Goal: Task Accomplishment & Management: Use online tool/utility

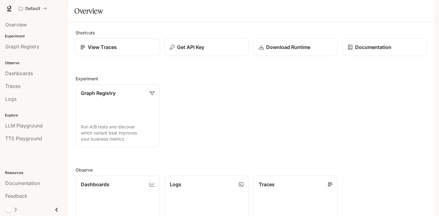
click at [108, 51] on p "View Traces" at bounding box center [102, 47] width 29 height 7
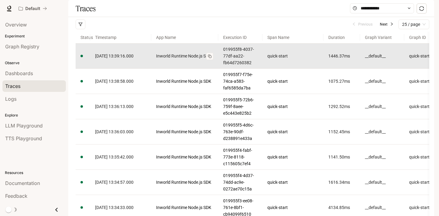
click at [190, 59] on link "Inworld Runtime Node.js SDK" at bounding box center [184, 56] width 57 height 7
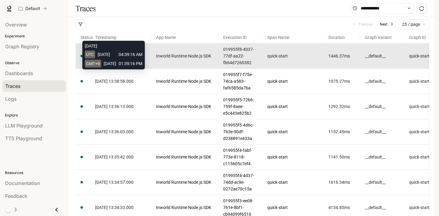
click at [123, 59] on span "[DATE] 13:39:16.000" at bounding box center [114, 56] width 38 height 5
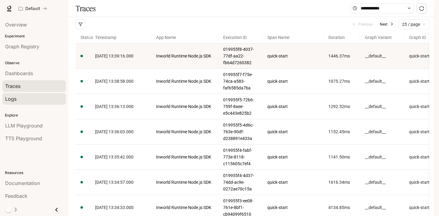
click at [12, 101] on span "Logs" at bounding box center [10, 98] width 11 height 7
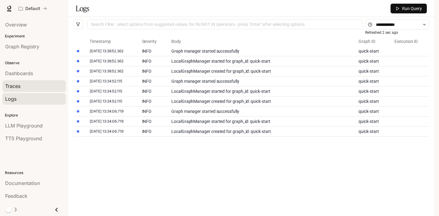
click at [26, 84] on div "Traces" at bounding box center [34, 86] width 58 height 7
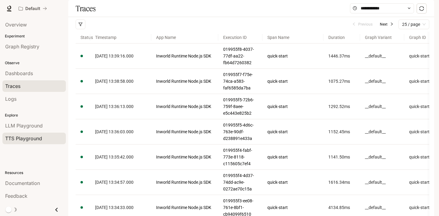
click at [28, 138] on span "TTS Playground" at bounding box center [23, 138] width 37 height 7
